Goal: Information Seeking & Learning: Learn about a topic

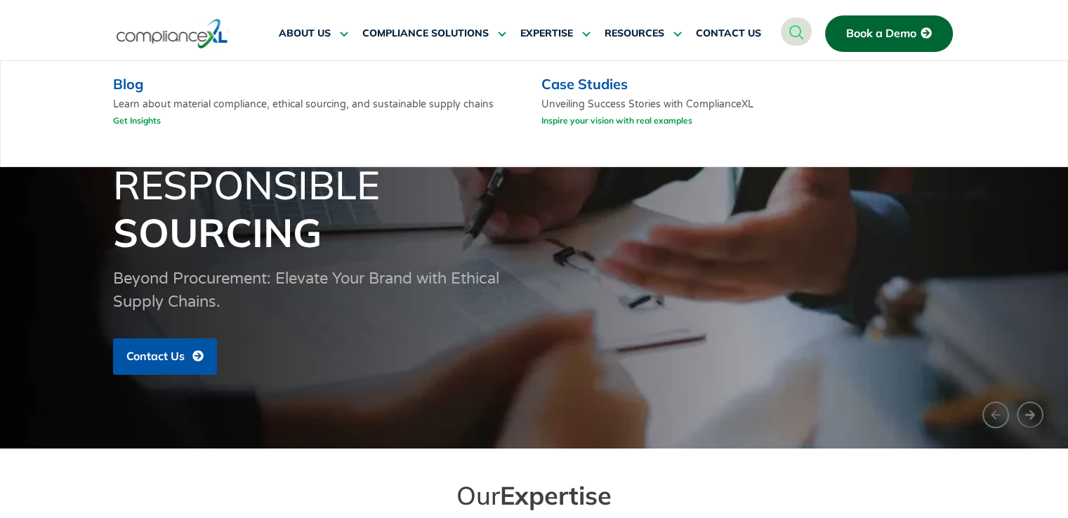
click at [138, 124] on link "Get Insights" at bounding box center [137, 121] width 48 height 18
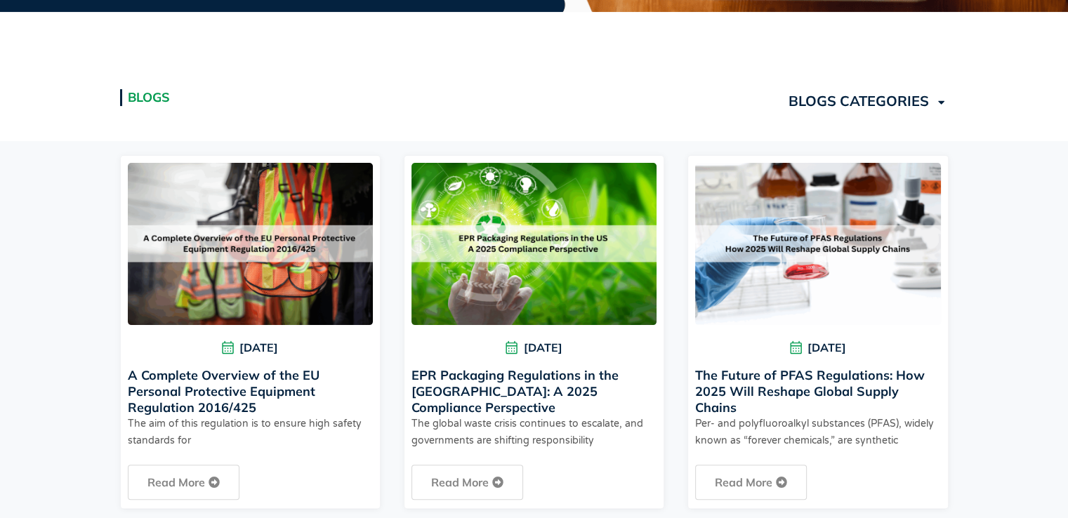
scroll to position [336, 0]
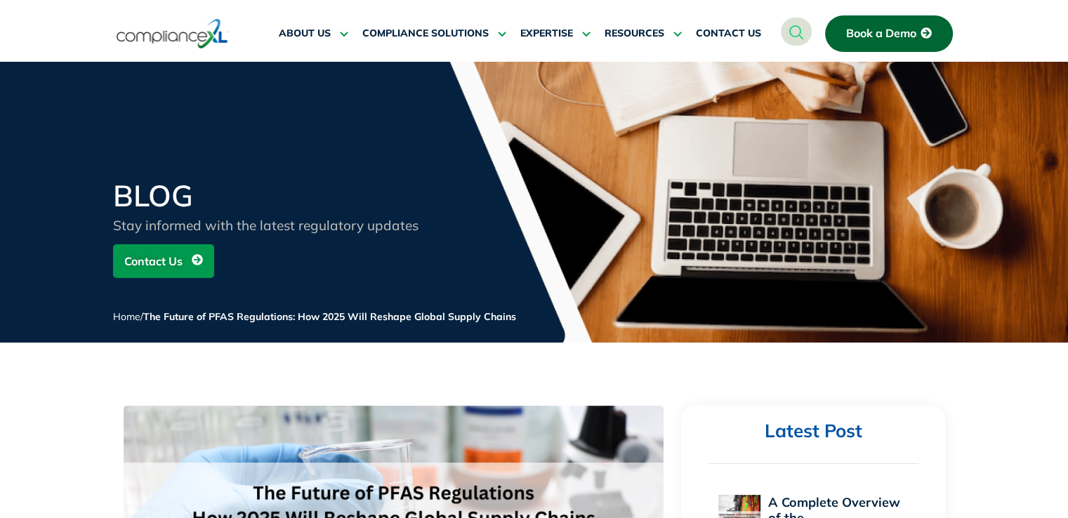
click at [623, 9] on div "ABOUT US Executive Team Meet Our Executive Team Leading the Way Leadership Insi…" at bounding box center [520, 37] width 508 height 60
